Goal: Transaction & Acquisition: Obtain resource

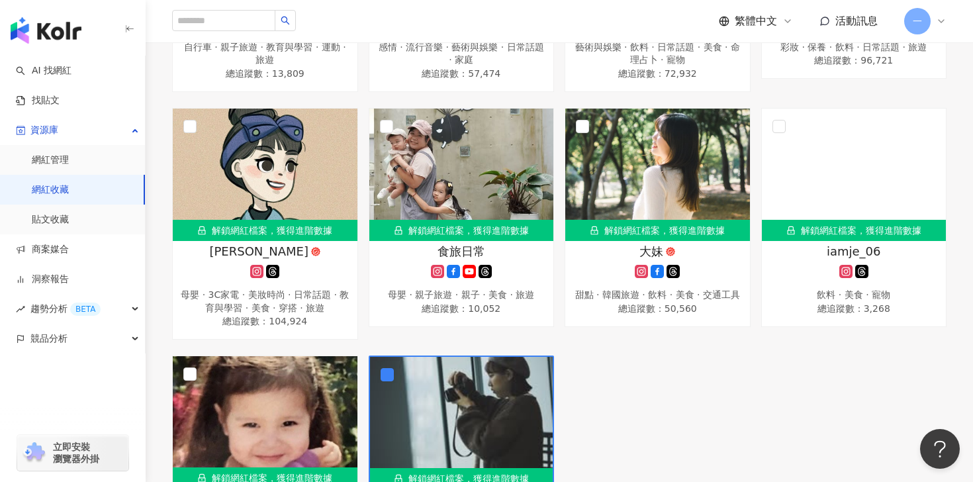
scroll to position [1974, 0]
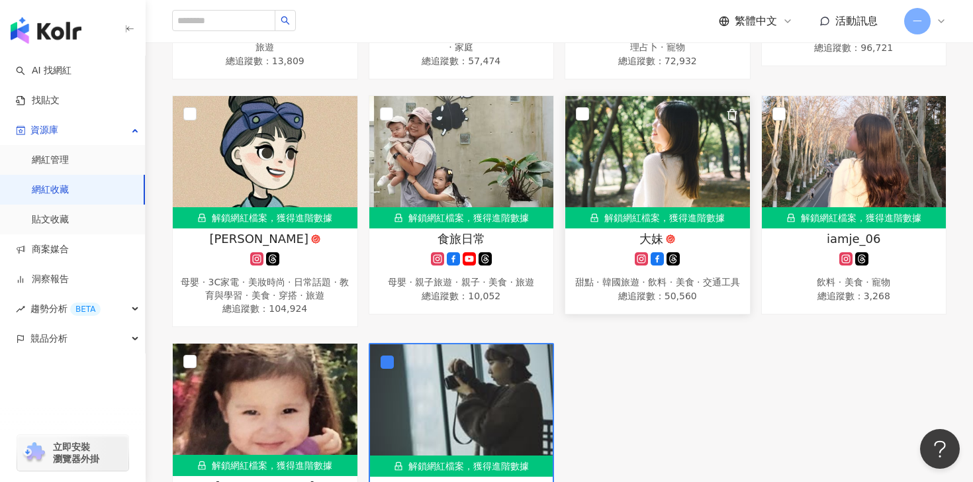
click at [681, 116] on img at bounding box center [657, 162] width 185 height 132
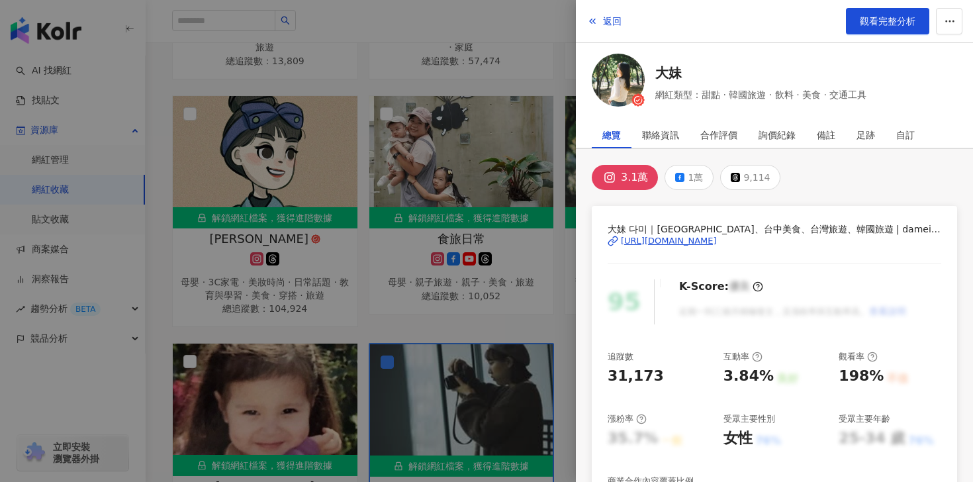
scroll to position [127, 0]
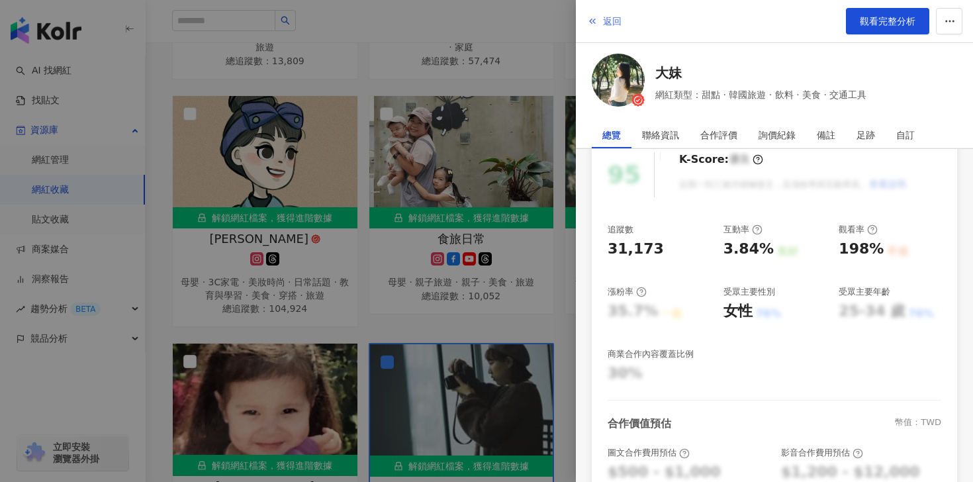
click at [601, 21] on button "返回" at bounding box center [605, 21] width 36 height 26
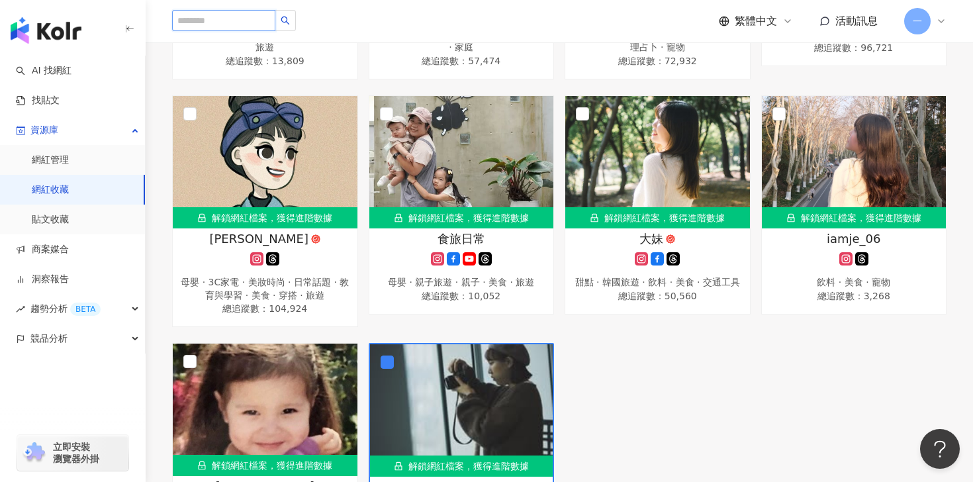
click at [215, 22] on input "search" at bounding box center [223, 20] width 103 height 21
paste input "**********"
type input "**********"
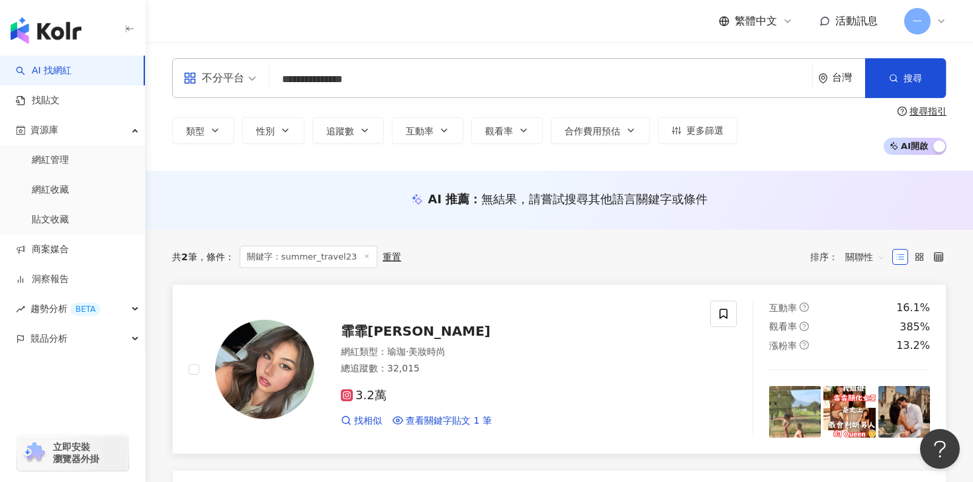
click at [389, 332] on span "霏霏[PERSON_NAME]" at bounding box center [416, 331] width 150 height 16
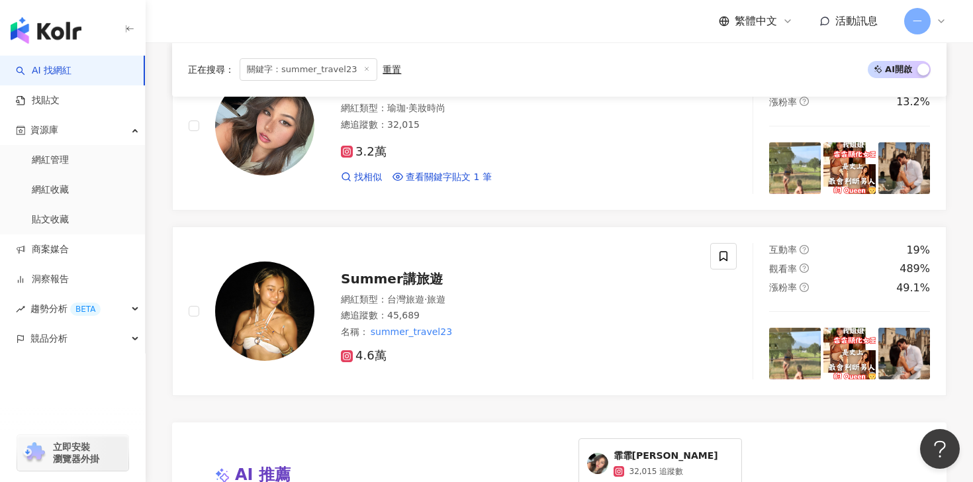
scroll to position [245, 0]
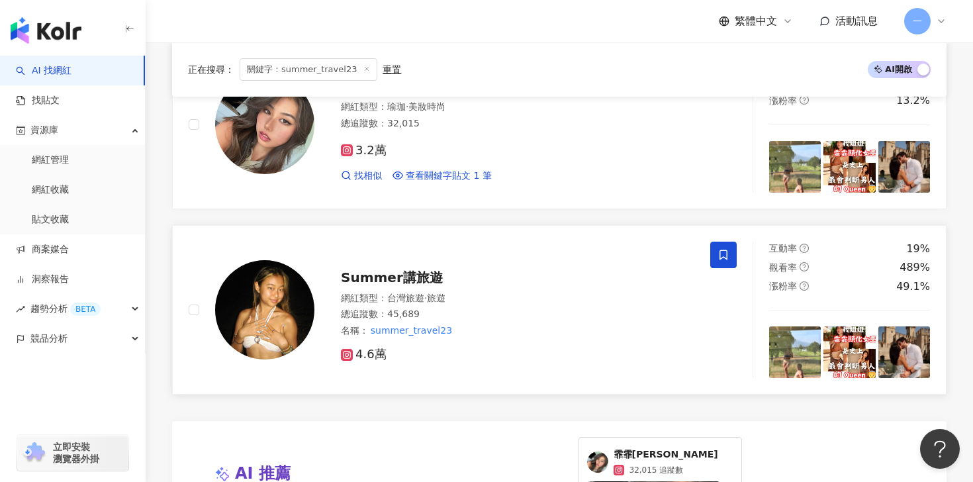
click at [725, 254] on icon at bounding box center [724, 255] width 12 height 12
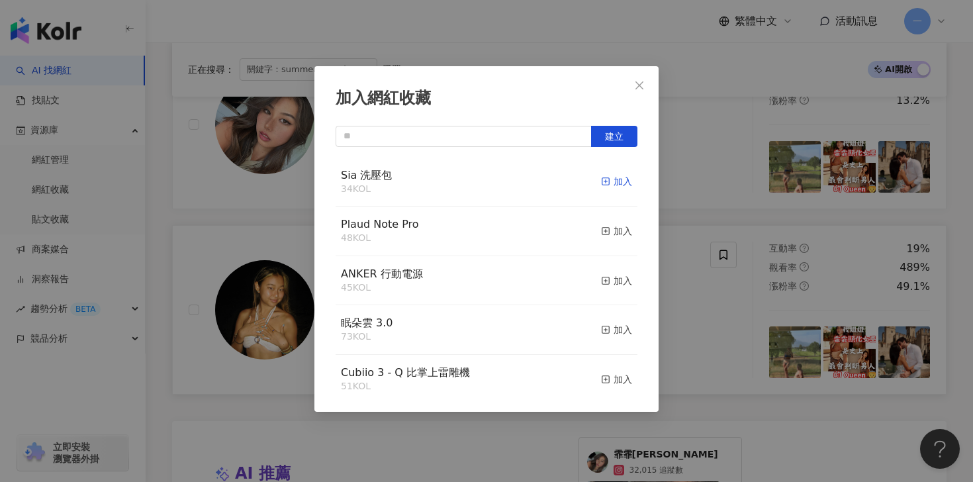
click at [616, 186] on div "加入" at bounding box center [616, 181] width 31 height 15
click at [640, 91] on button "Close" at bounding box center [639, 85] width 26 height 26
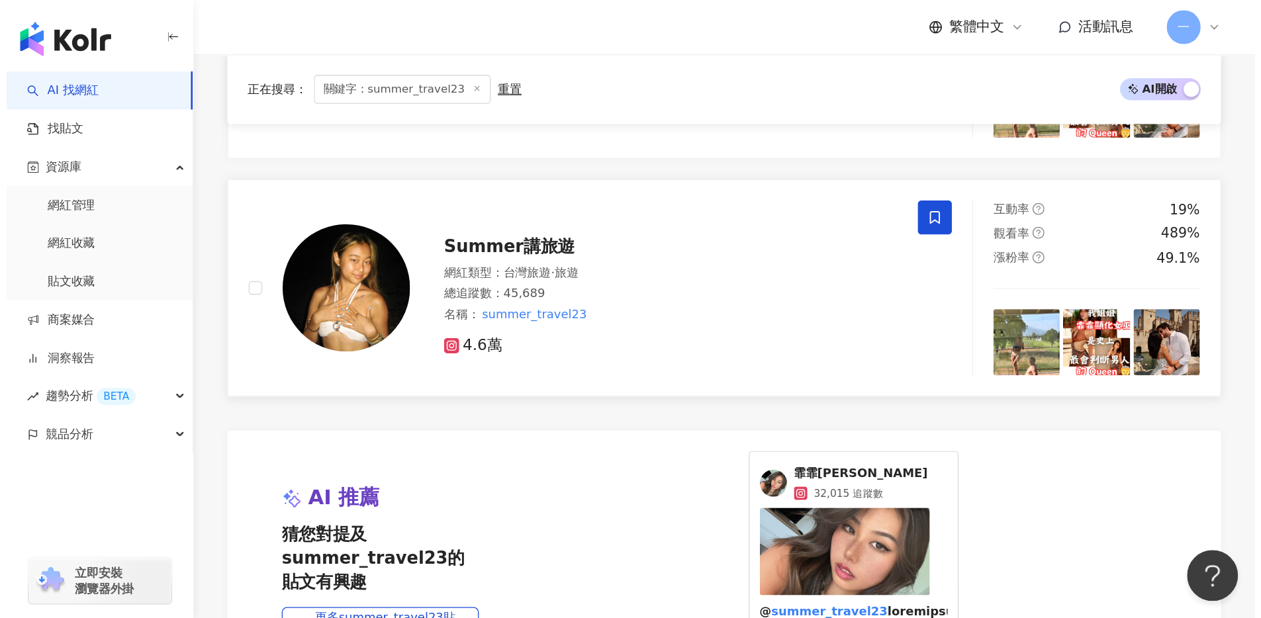
scroll to position [325, 0]
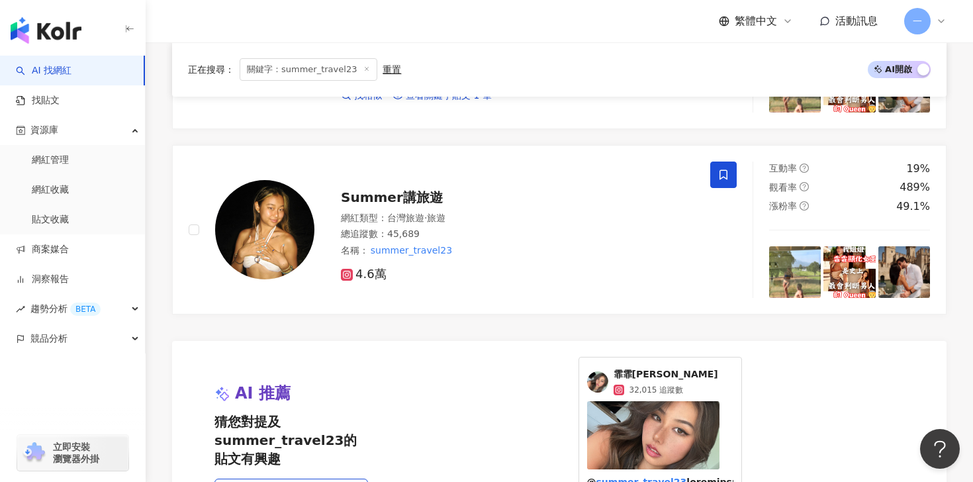
click at [388, 195] on span "Summer講旅遊" at bounding box center [392, 197] width 102 height 16
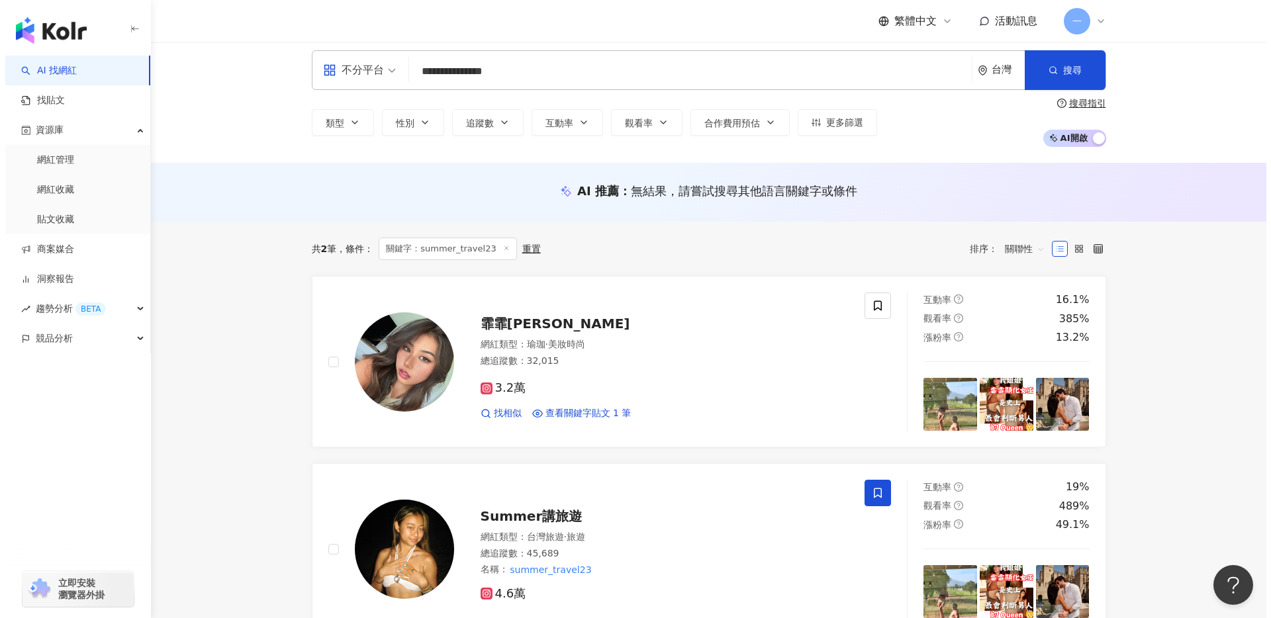
scroll to position [0, 0]
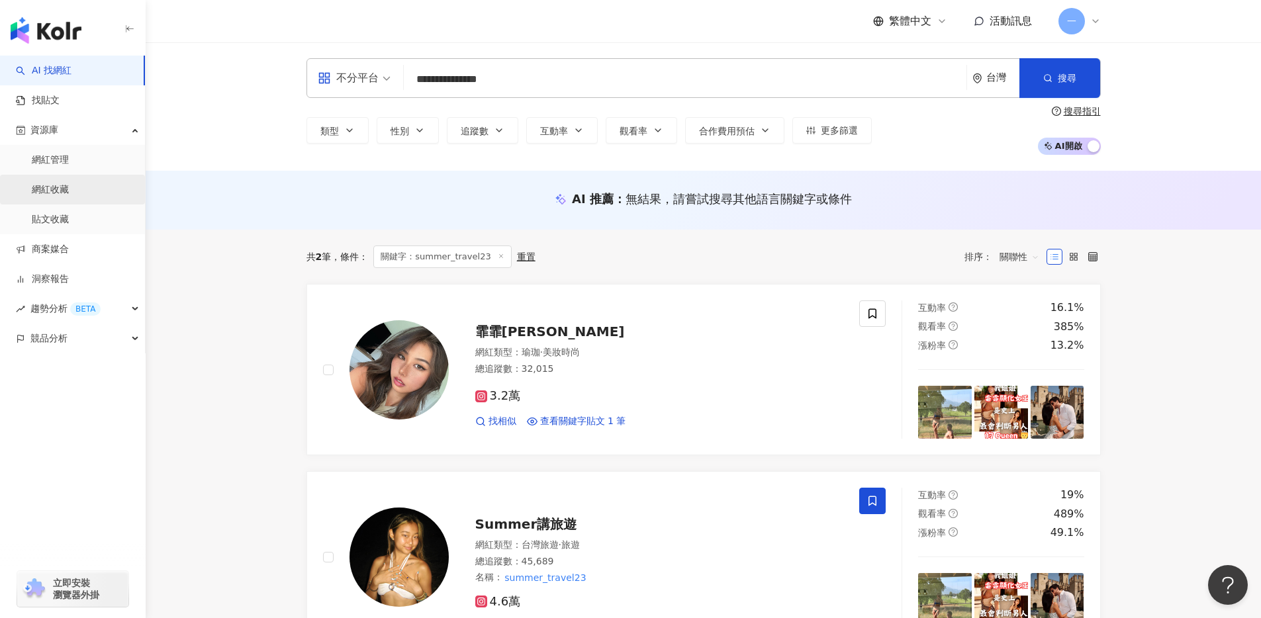
click at [69, 184] on link "網紅收藏" at bounding box center [50, 189] width 37 height 13
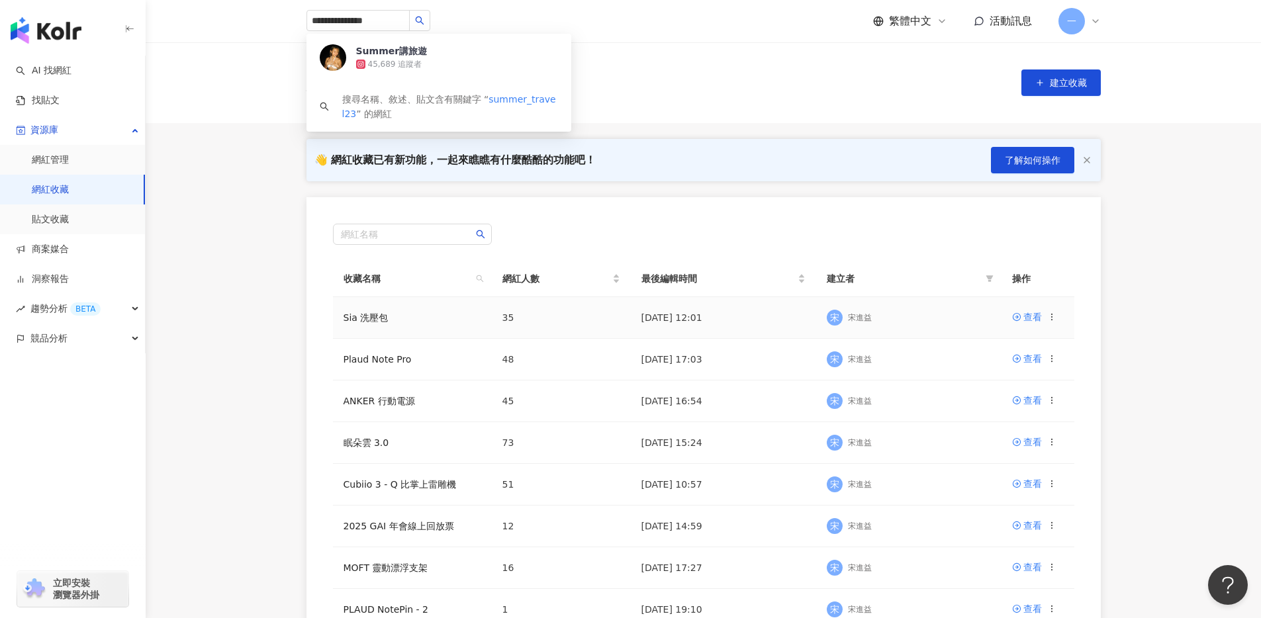
click at [947, 320] on div "宋 宋進益" at bounding box center [909, 318] width 164 height 20
click at [926, 324] on div "宋 宋進益" at bounding box center [909, 318] width 164 height 20
click at [973, 320] on div "查看" at bounding box center [1033, 317] width 19 height 15
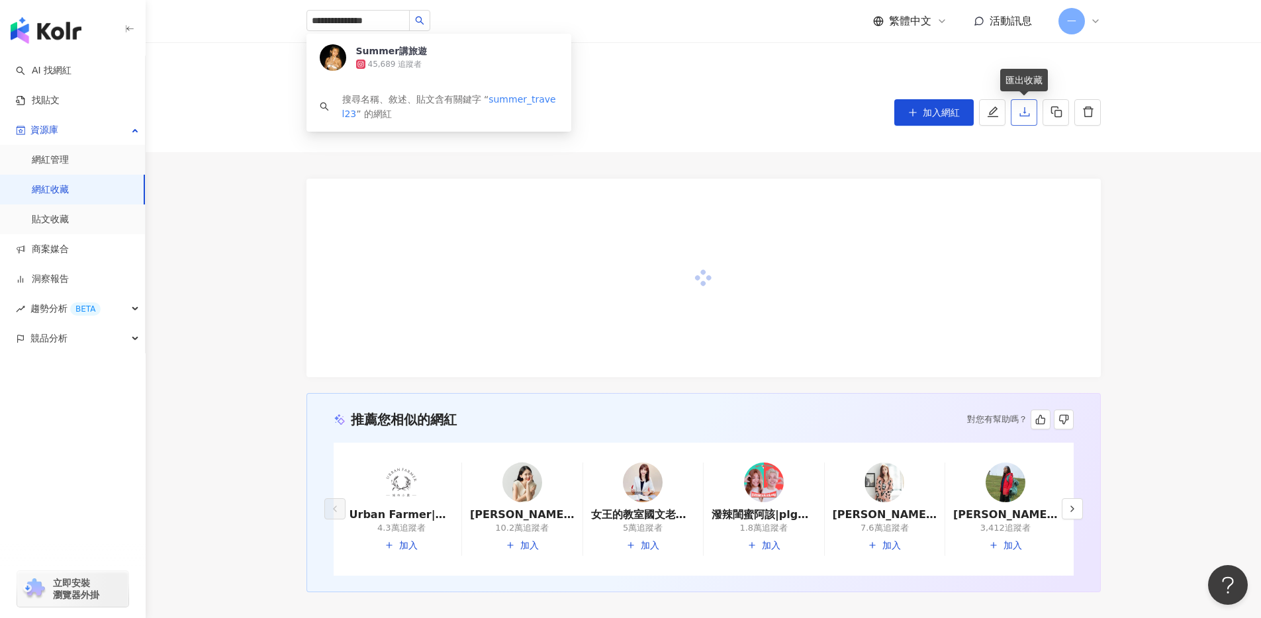
click at [973, 111] on icon "download" at bounding box center [1025, 112] width 12 height 12
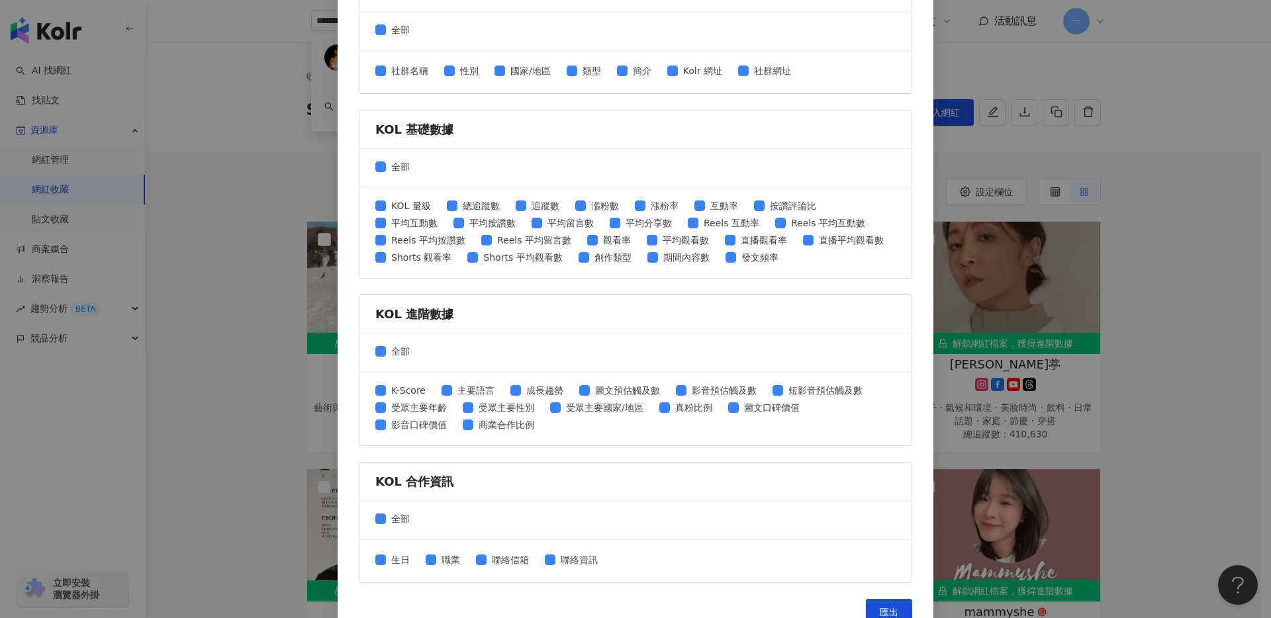
scroll to position [410, 0]
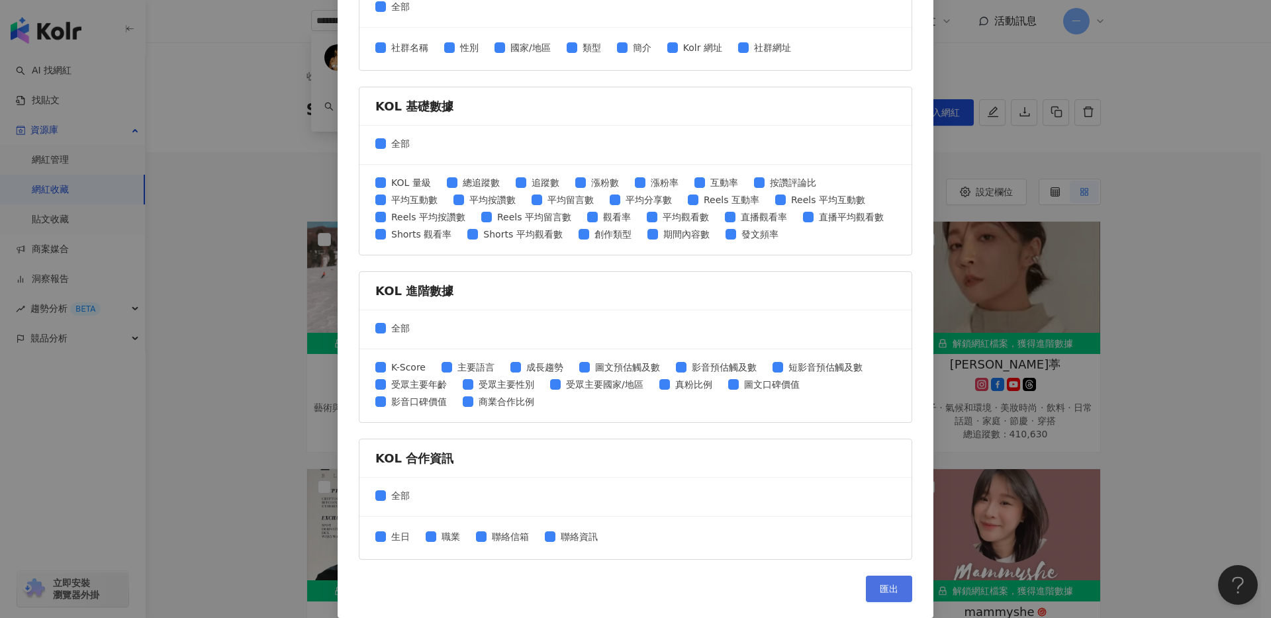
click at [880, 481] on span "匯出" at bounding box center [889, 589] width 19 height 11
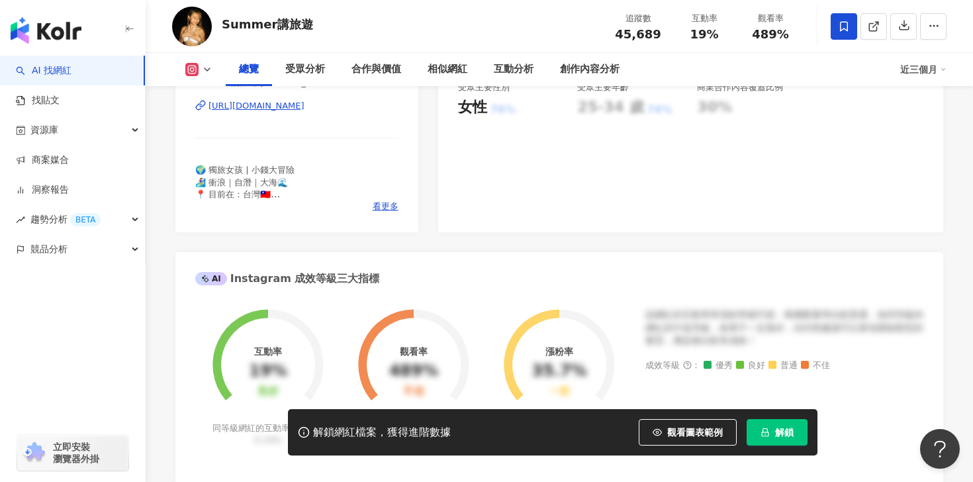
scroll to position [56, 0]
